Goal: Information Seeking & Learning: Understand process/instructions

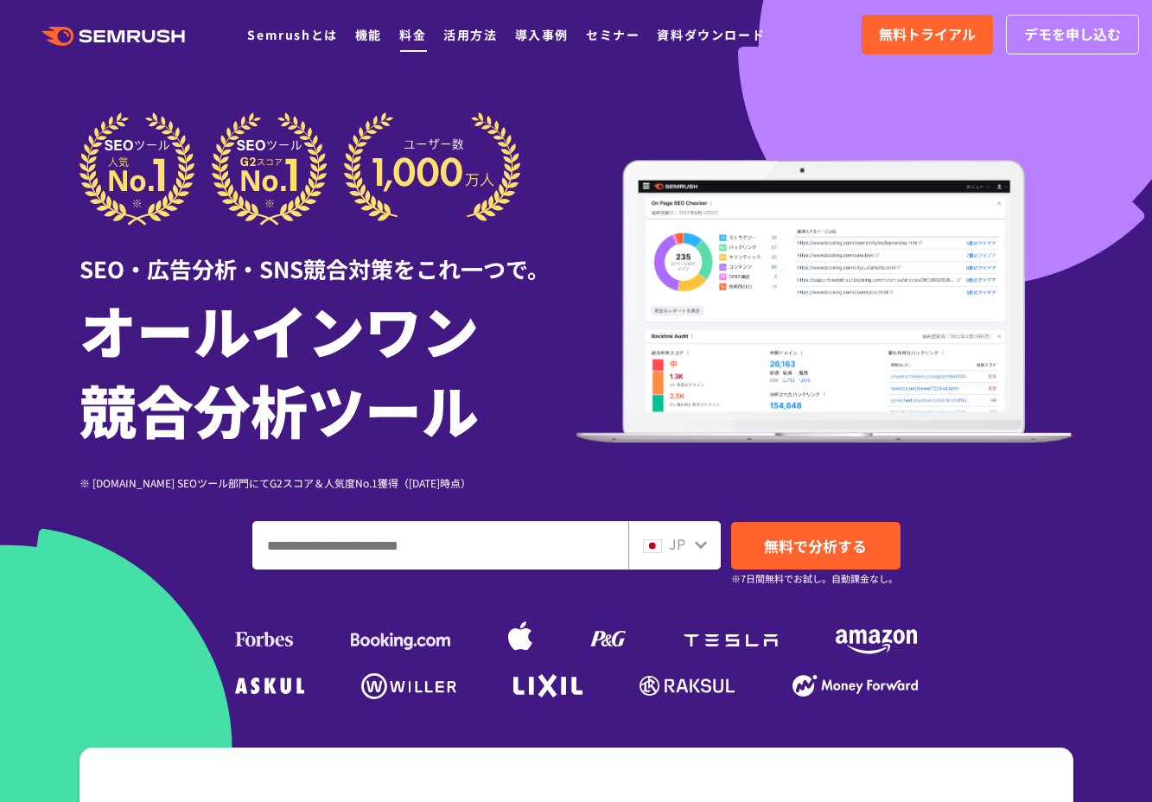
click at [405, 40] on link "料金" at bounding box center [412, 34] width 27 height 17
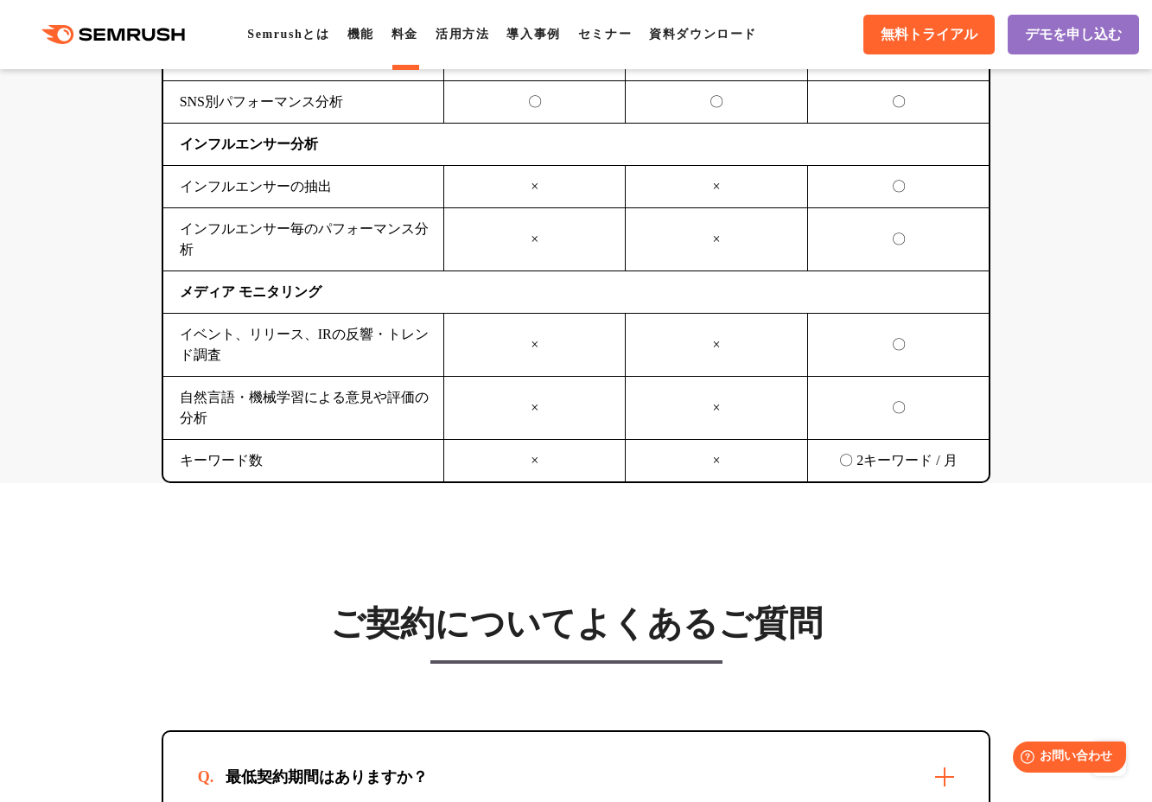
scroll to position [4994, 0]
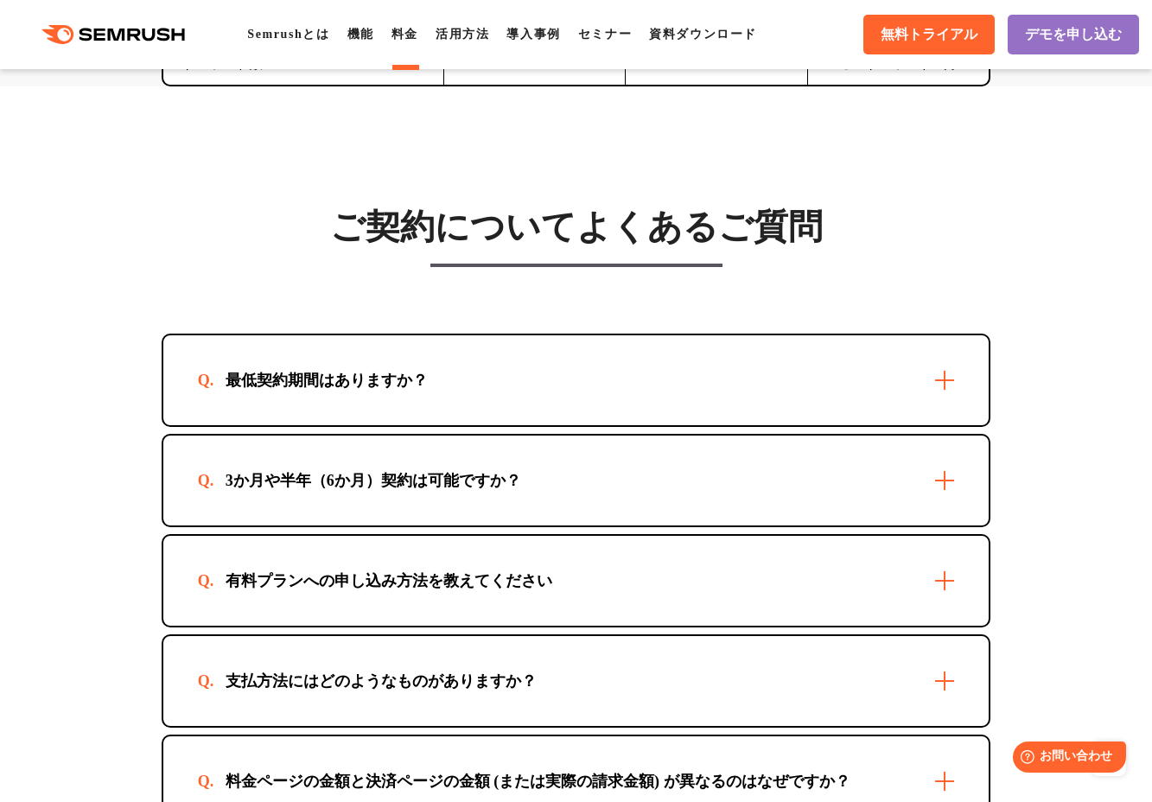
click at [360, 425] on div "最低契約期間はありますか？" at bounding box center [576, 380] width 826 height 90
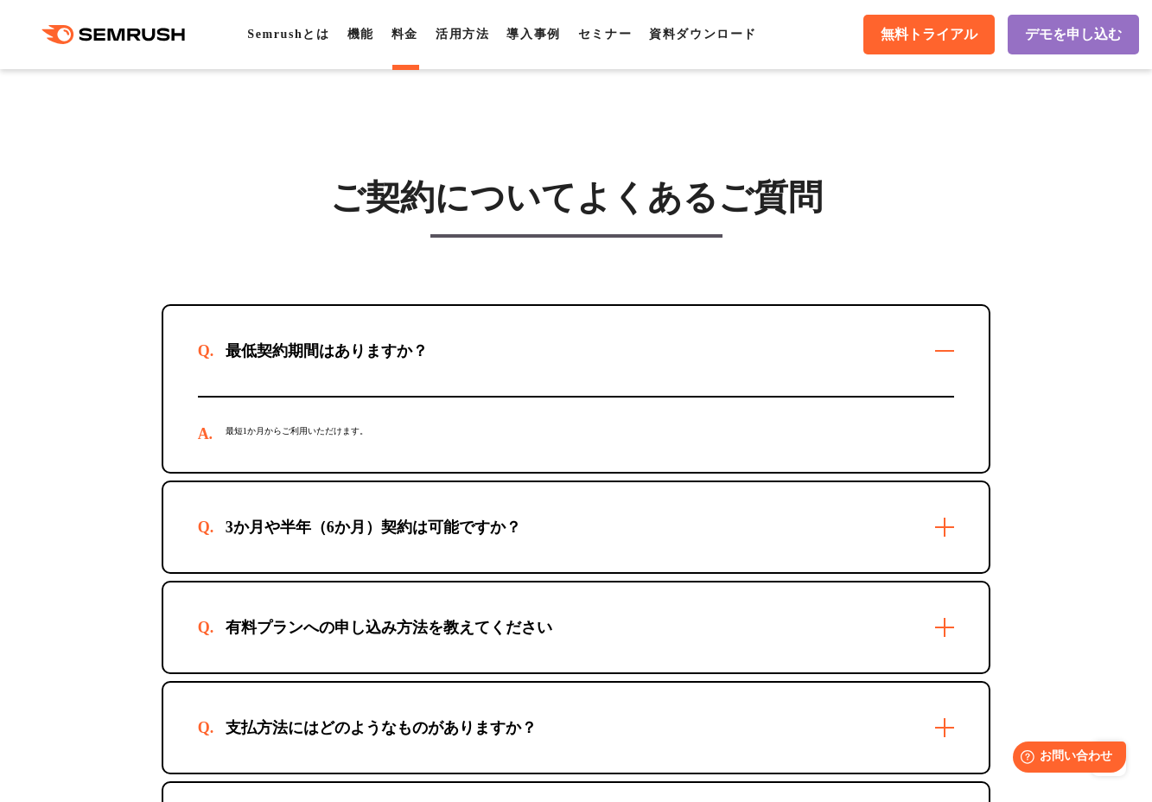
click at [497, 537] on div "3か月や半年（6か月）契約は可能ですか？" at bounding box center [373, 527] width 351 height 21
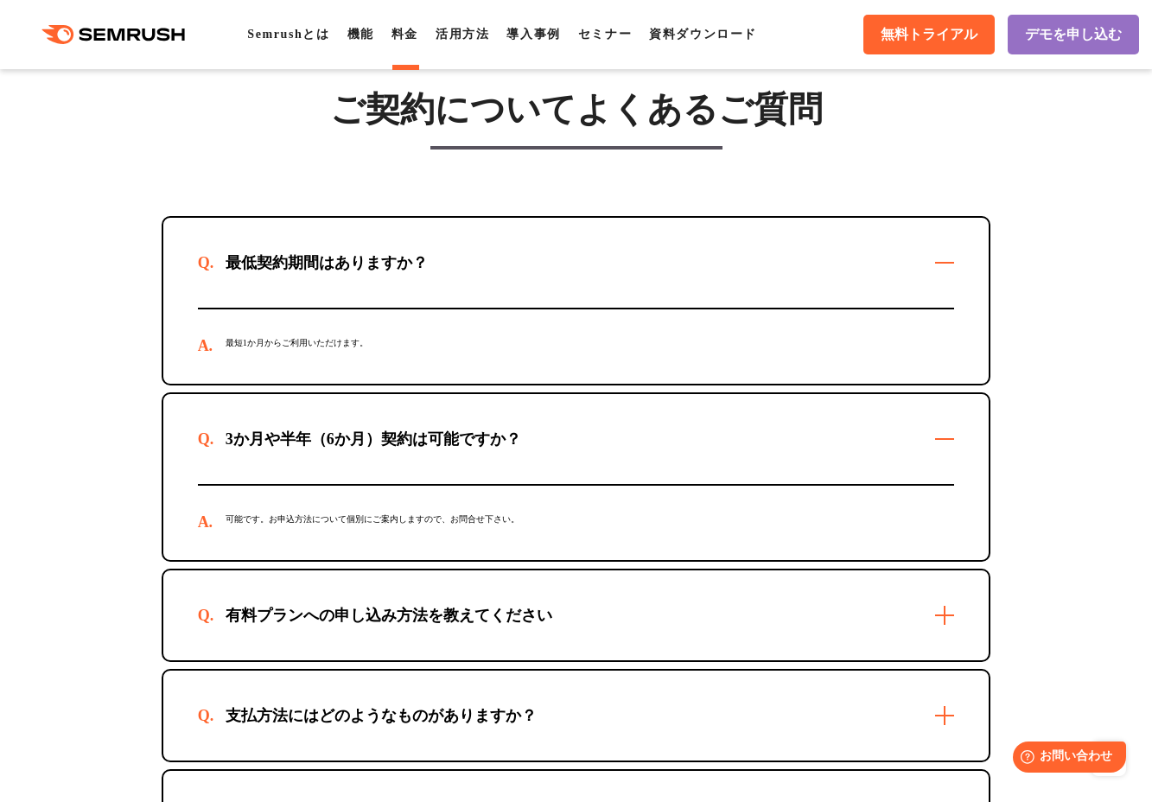
scroll to position [5317, 0]
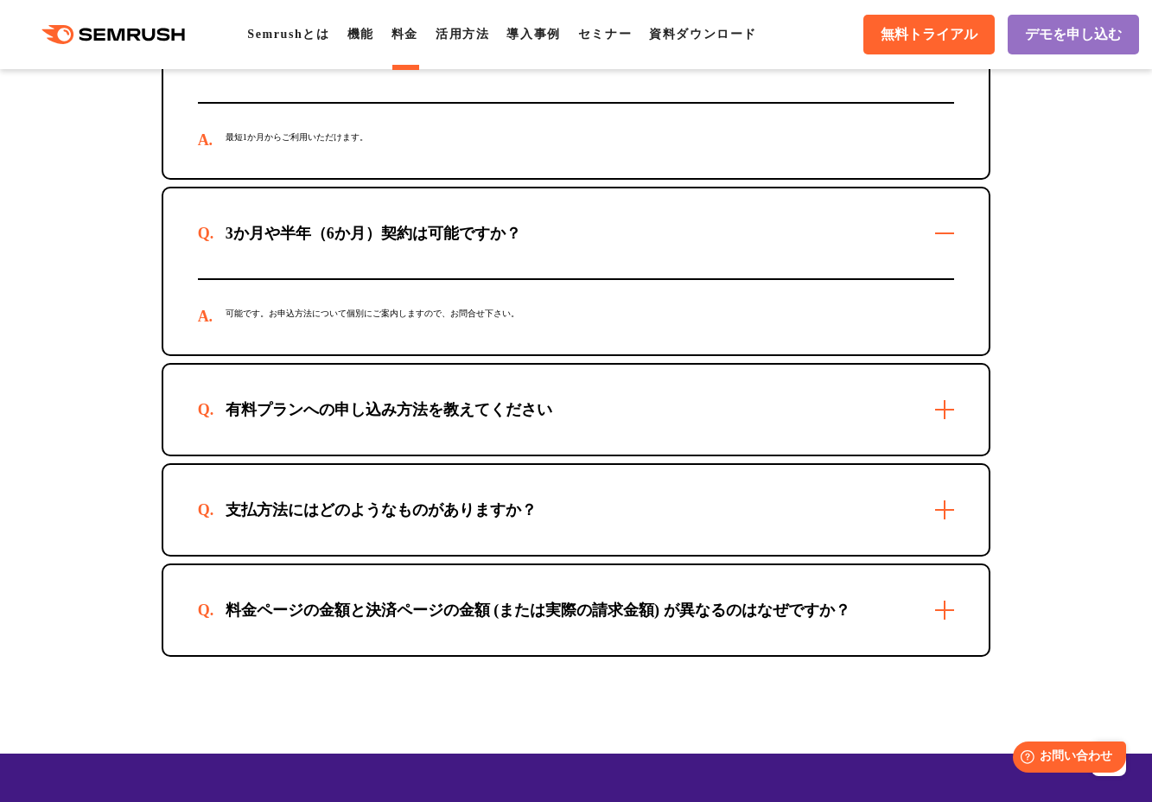
click at [372, 454] on div "有料プランへの申し込み方法を教えてください" at bounding box center [576, 410] width 826 height 90
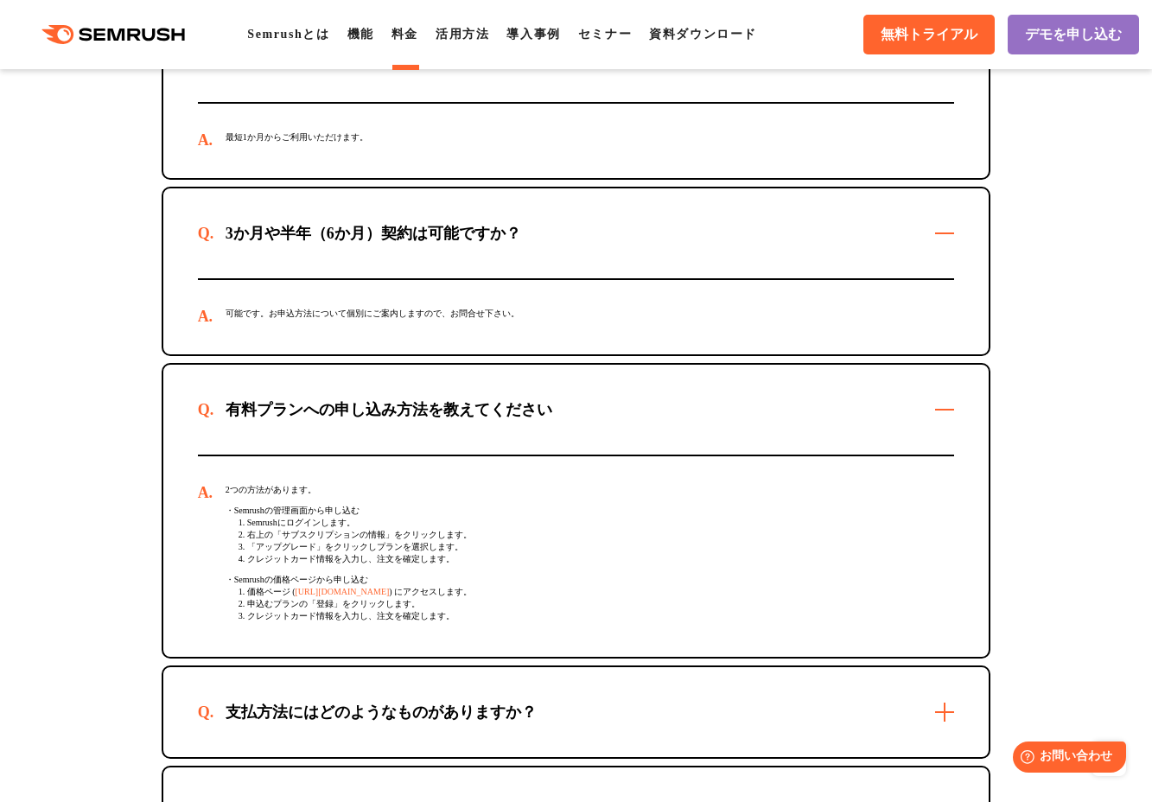
scroll to position [5743, 0]
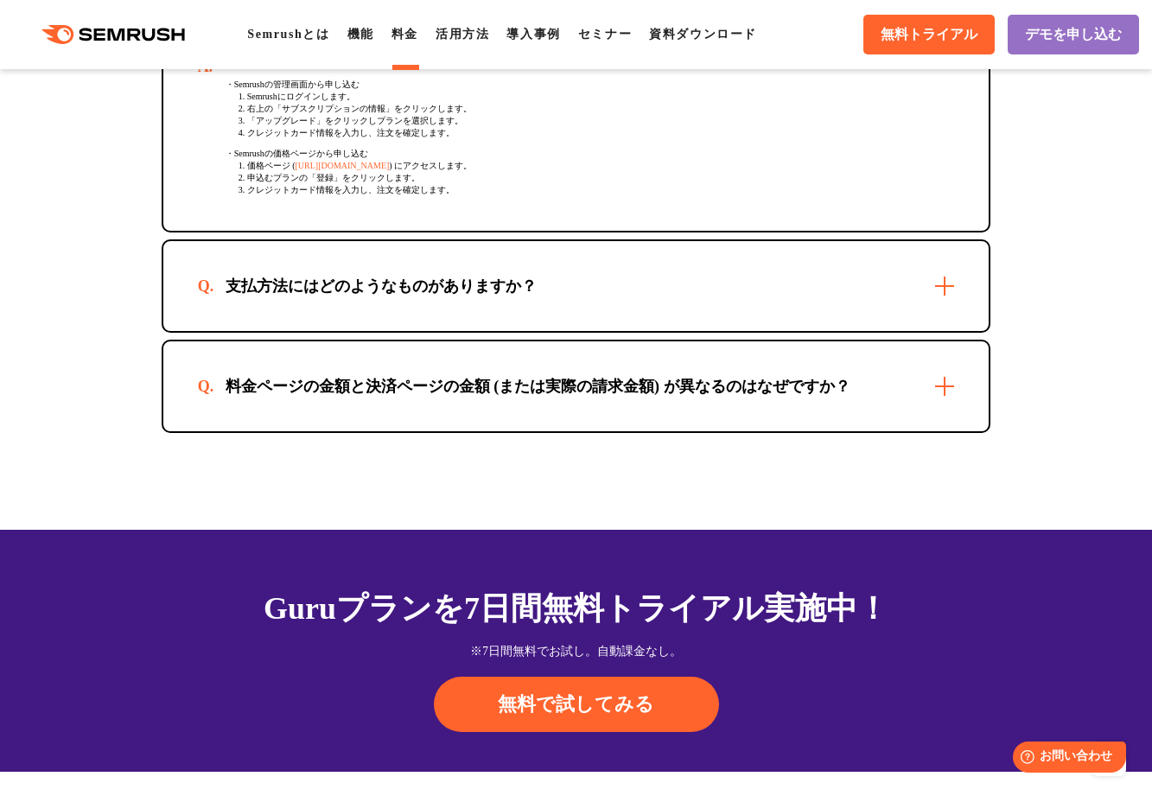
click at [374, 331] on div "支払方法にはどのようなものがありますか？" at bounding box center [576, 286] width 826 height 90
